Goal: Information Seeking & Learning: Learn about a topic

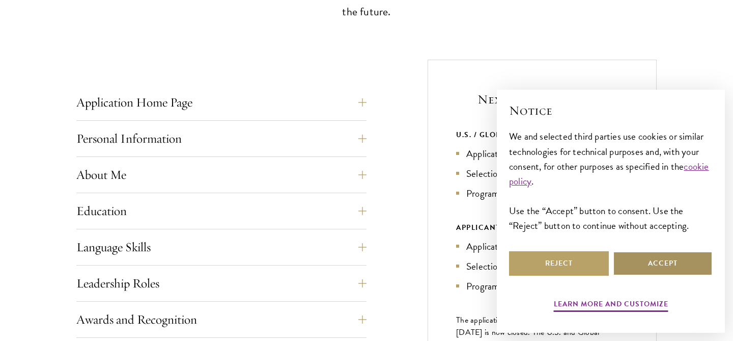
click at [638, 255] on button "Accept" at bounding box center [663, 263] width 100 height 24
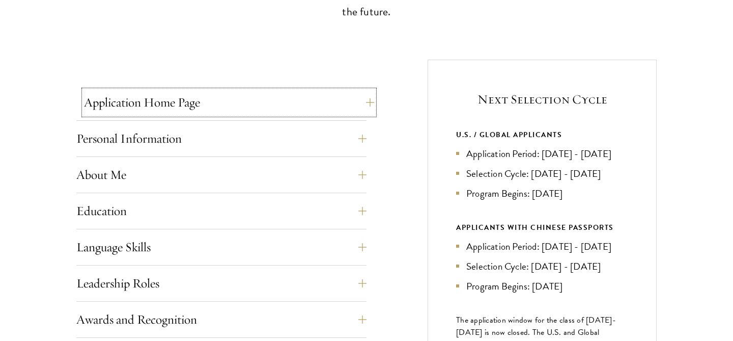
click at [182, 114] on button "Application Home Page" at bounding box center [229, 102] width 290 height 24
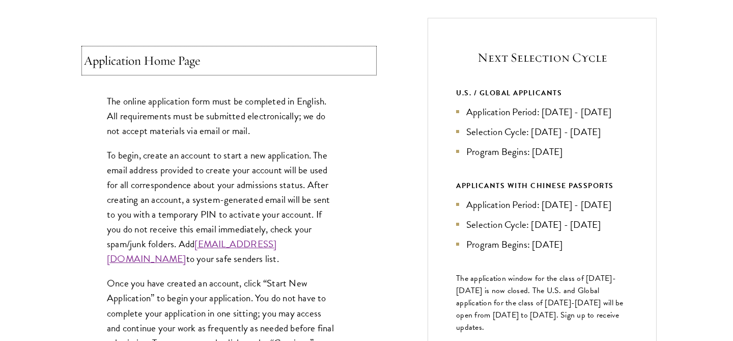
scroll to position [398, 0]
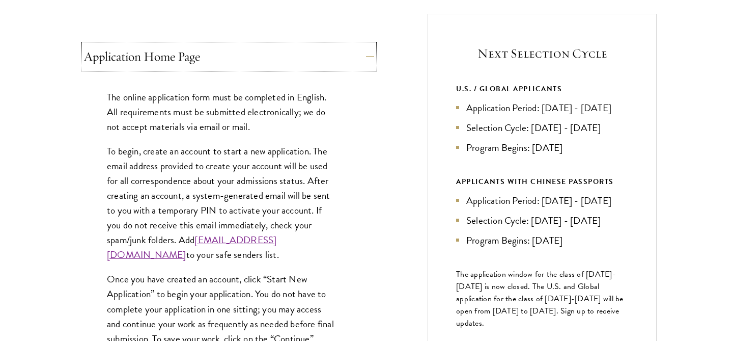
click at [181, 66] on button "Application Home Page" at bounding box center [229, 56] width 290 height 24
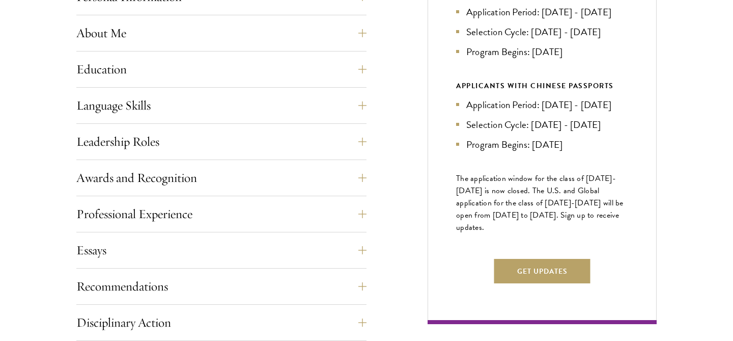
scroll to position [503, 0]
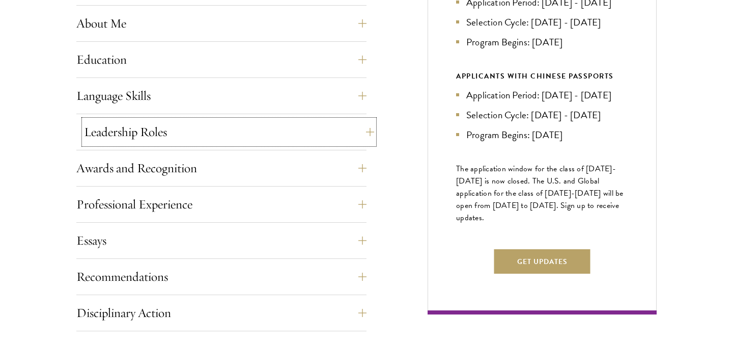
click at [174, 132] on button "Leadership Roles" at bounding box center [229, 132] width 290 height 24
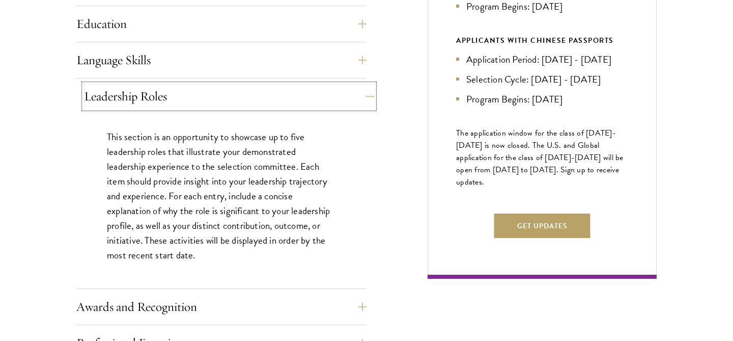
scroll to position [540, 0]
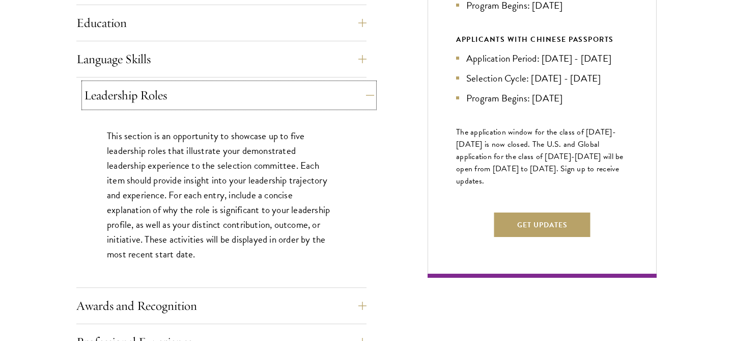
click at [172, 101] on button "Leadership Roles" at bounding box center [229, 95] width 290 height 24
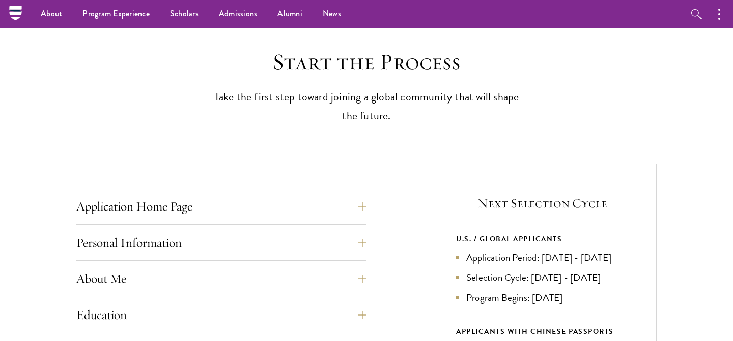
scroll to position [0, 0]
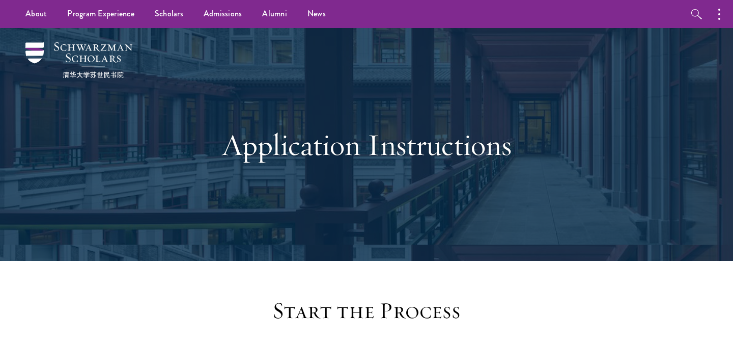
click at [73, 44] on img at bounding box center [78, 60] width 107 height 36
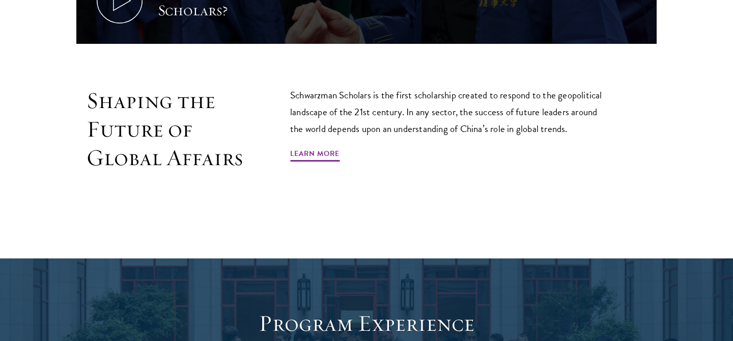
scroll to position [627, 0]
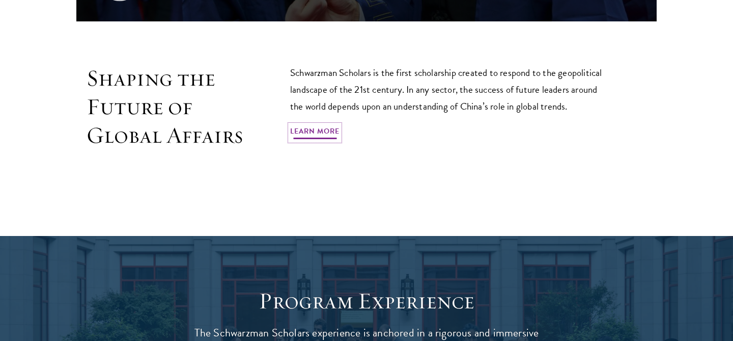
click at [311, 125] on link "Learn More" at bounding box center [314, 133] width 49 height 16
